Goal: Browse casually: Explore the website without a specific task or goal

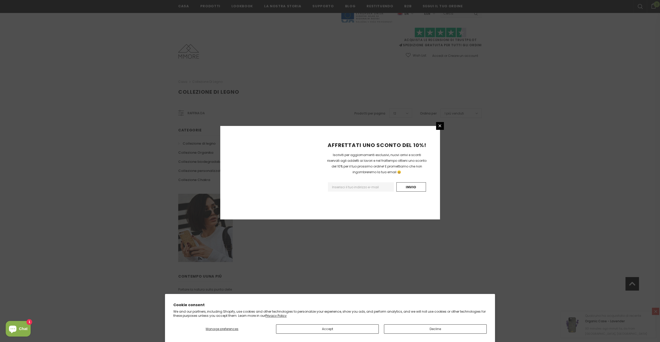
scroll to position [189, 0]
